Goal: Use online tool/utility: Utilize a website feature to perform a specific function

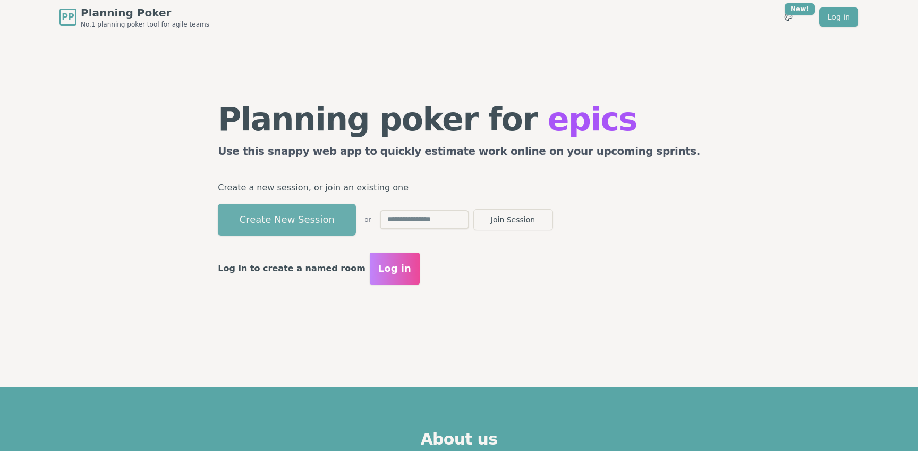
click at [339, 204] on button "Create New Session" at bounding box center [287, 220] width 138 height 32
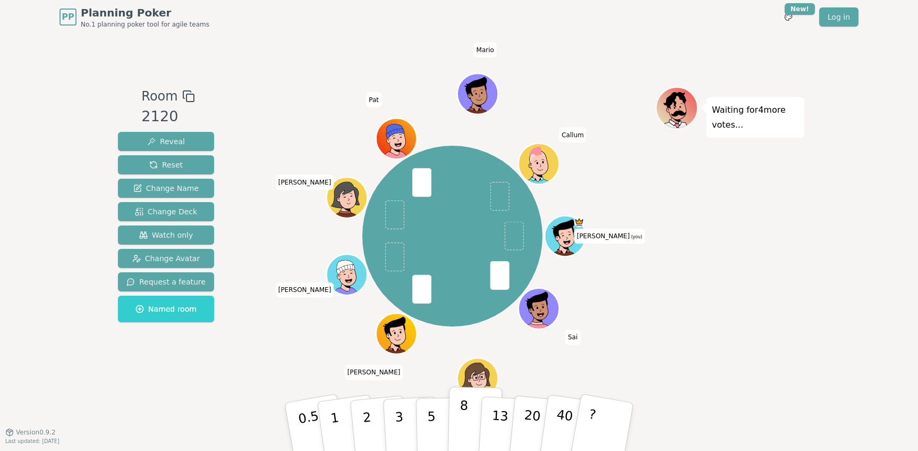
click at [461, 426] on p "8" at bounding box center [463, 426] width 9 height 57
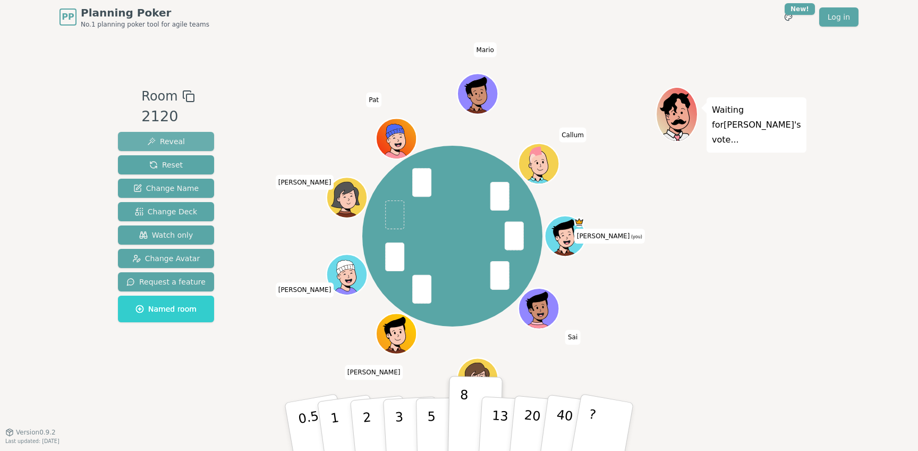
click at [200, 141] on button "Reveal" at bounding box center [166, 141] width 96 height 19
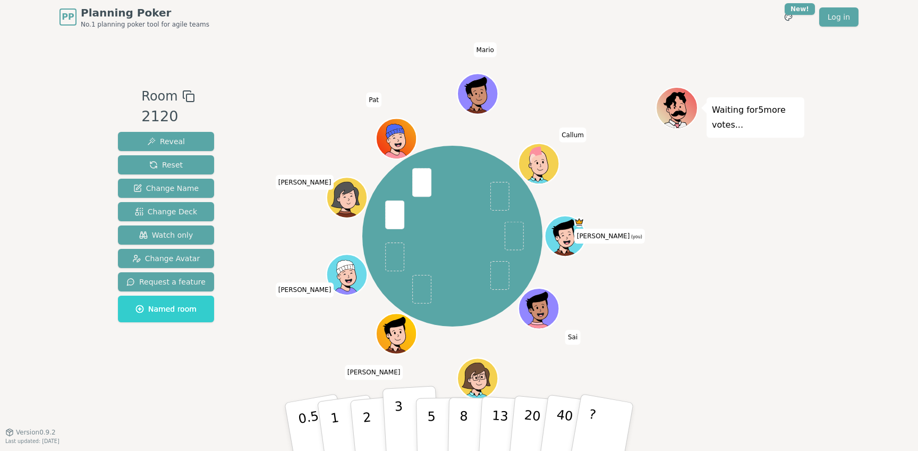
click at [400, 426] on p "3" at bounding box center [400, 428] width 12 height 58
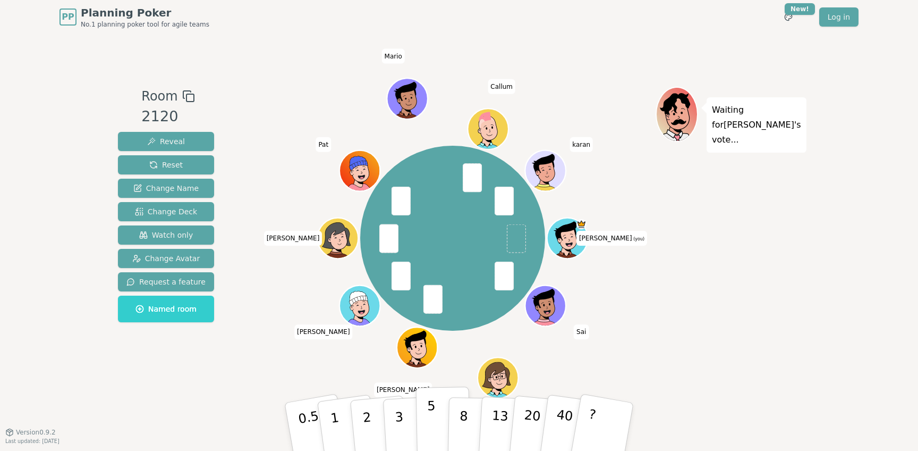
click at [422, 435] on button "5" at bounding box center [443, 426] width 55 height 81
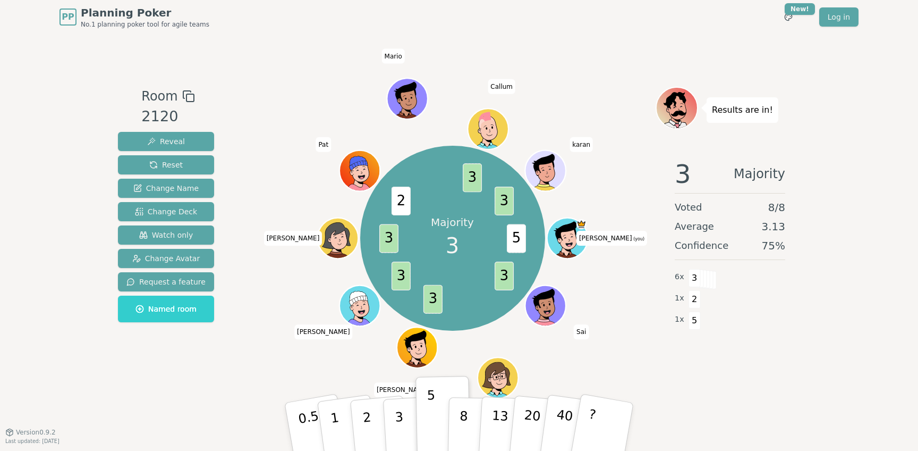
click at [561, 46] on div "Room 2120 Reveal Reset Change Name Change Deck Watch only Change Avatar Request…" at bounding box center [459, 233] width 691 height 398
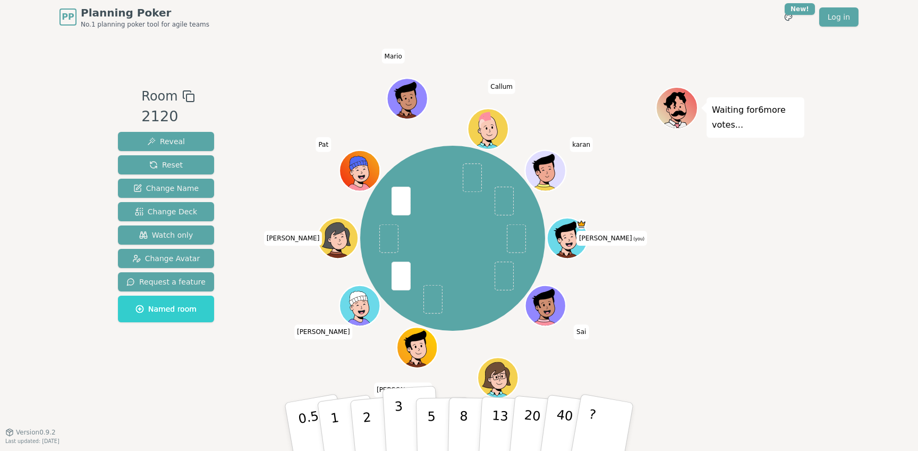
click at [393, 414] on button "3" at bounding box center [412, 426] width 58 height 83
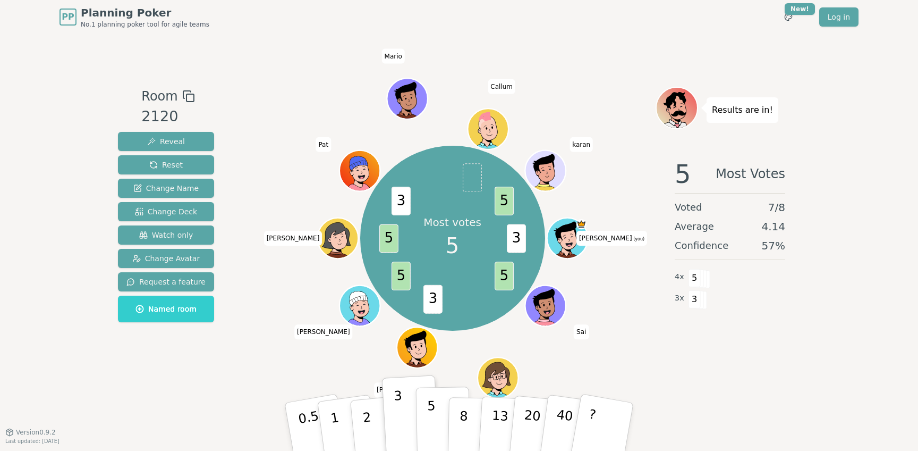
click at [434, 420] on p "5" at bounding box center [431, 426] width 9 height 57
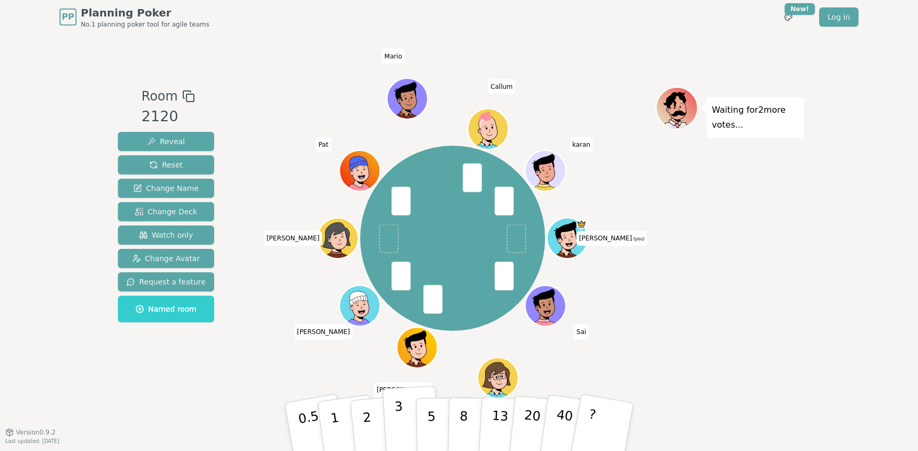
click at [413, 425] on button "3" at bounding box center [412, 426] width 58 height 83
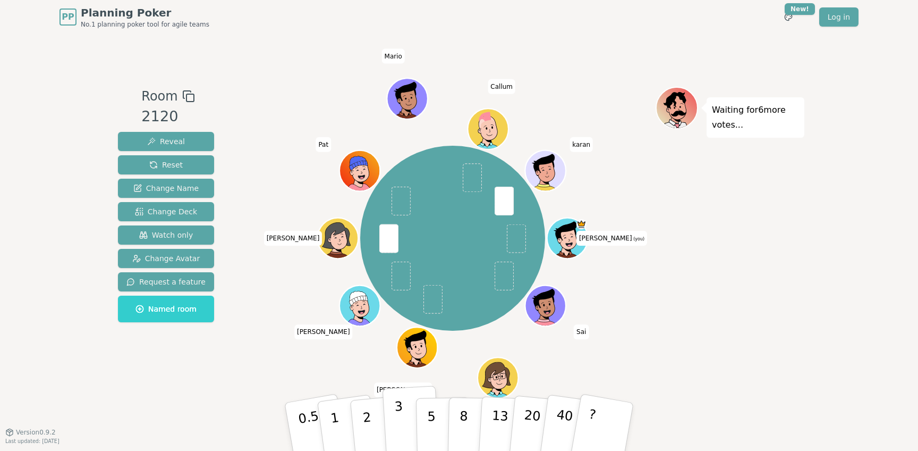
click at [400, 417] on p "3" at bounding box center [400, 428] width 12 height 58
click at [409, 423] on button "3" at bounding box center [412, 426] width 58 height 83
click at [411, 425] on button "3" at bounding box center [412, 426] width 58 height 83
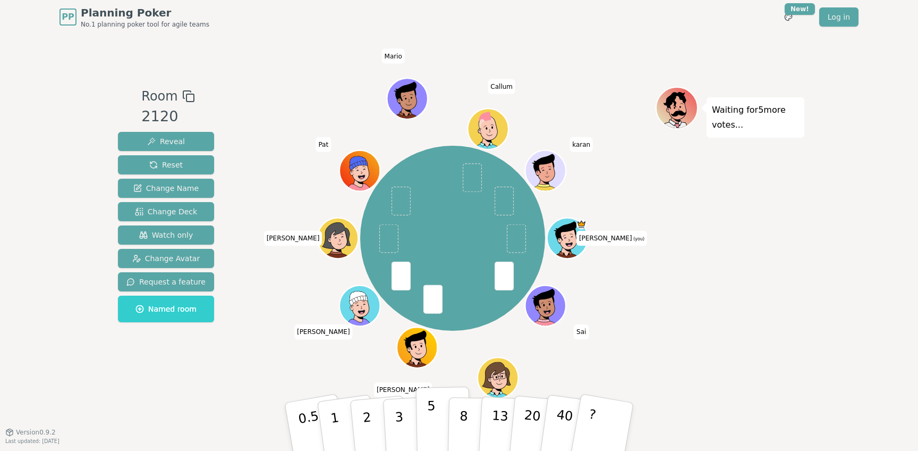
click at [435, 430] on p "5" at bounding box center [431, 426] width 9 height 57
click at [431, 416] on p "5" at bounding box center [431, 426] width 9 height 57
